Goal: Navigation & Orientation: Understand site structure

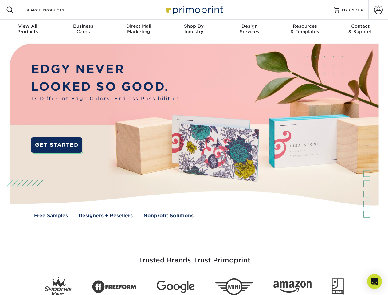
click at [194, 148] on img at bounding box center [194, 135] width 384 height 192
click at [10, 10] on span at bounding box center [9, 9] width 7 height 7
click at [379, 10] on span at bounding box center [379, 10] width 9 height 9
click at [28, 30] on div "View All Products" at bounding box center [27, 28] width 55 height 11
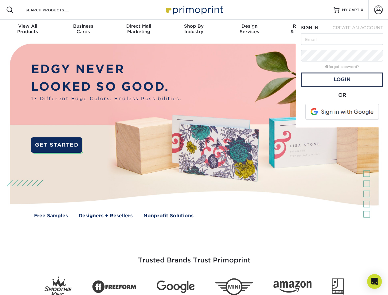
click at [83, 30] on div "Business Cards" at bounding box center [82, 28] width 55 height 11
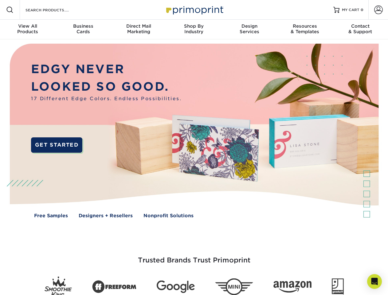
click at [139, 30] on div "Direct Mail Marketing" at bounding box center [138, 28] width 55 height 11
click at [194, 30] on div "Shop By Industry" at bounding box center [193, 28] width 55 height 11
click at [250, 30] on div "Design Services" at bounding box center [249, 28] width 55 height 11
click at [305, 30] on div "Resources & Templates" at bounding box center [304, 28] width 55 height 11
click at [361, 30] on div "Contact & Support" at bounding box center [360, 28] width 55 height 11
